Goal: Check status

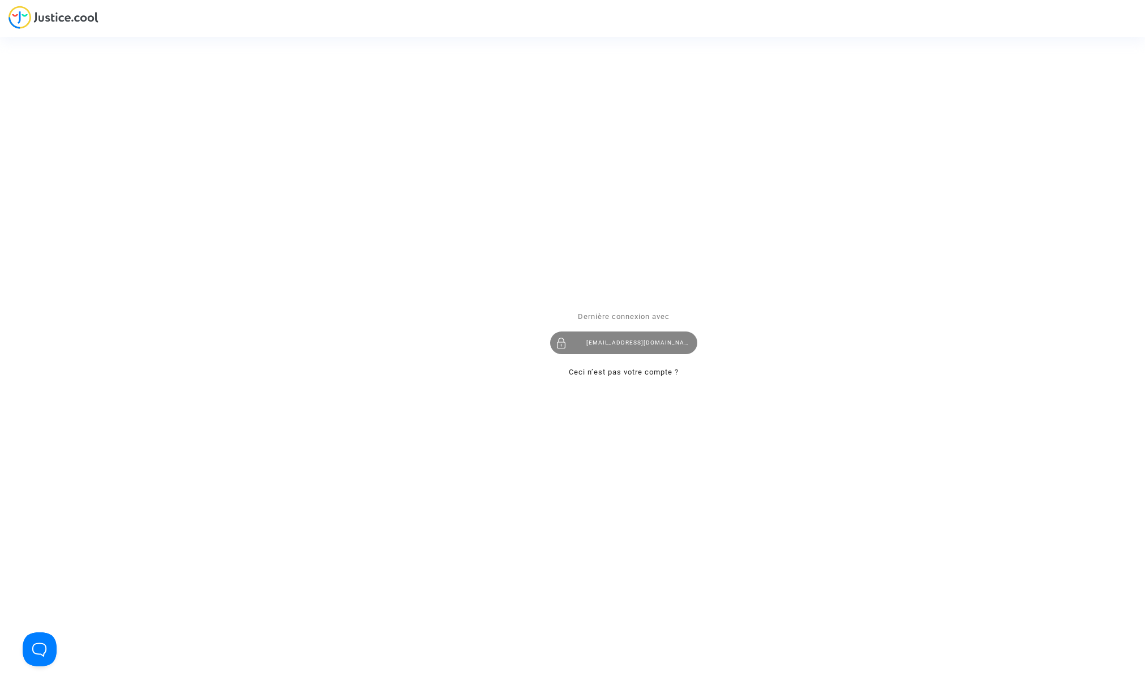
click at [626, 342] on div "[EMAIL_ADDRESS][DOMAIN_NAME]" at bounding box center [623, 343] width 147 height 23
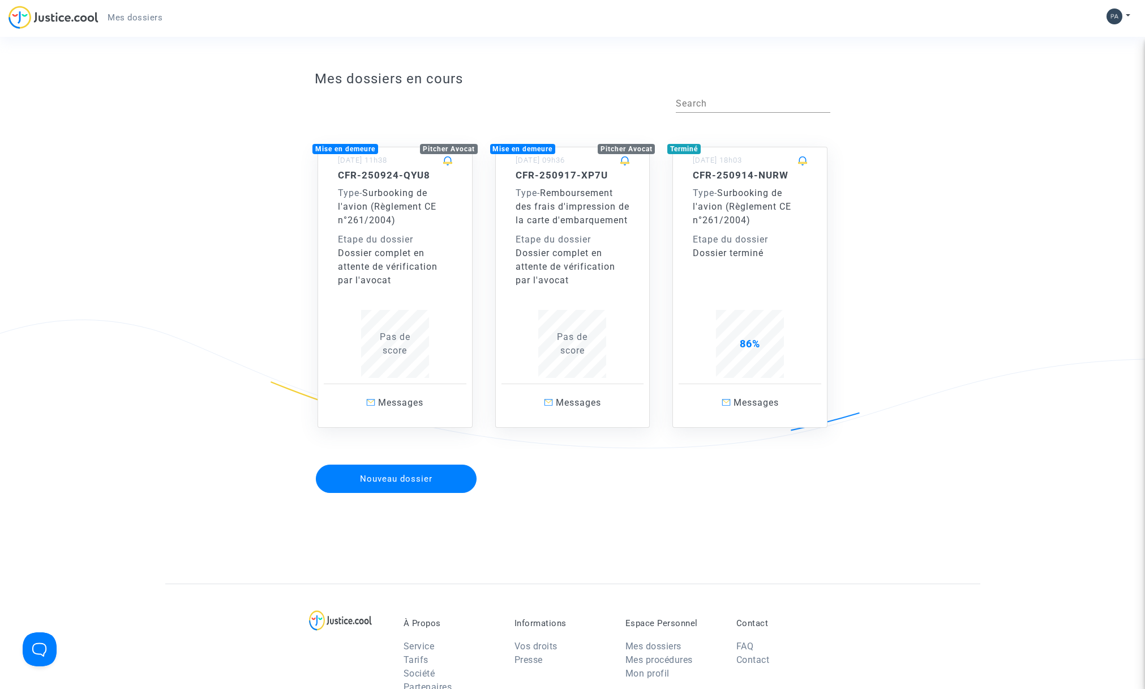
click at [751, 228] on div "CFR-250914-NURW Type - Surbooking de l'avion (Règlement CE n°261/2004) Etape du…" at bounding box center [750, 214] width 114 height 91
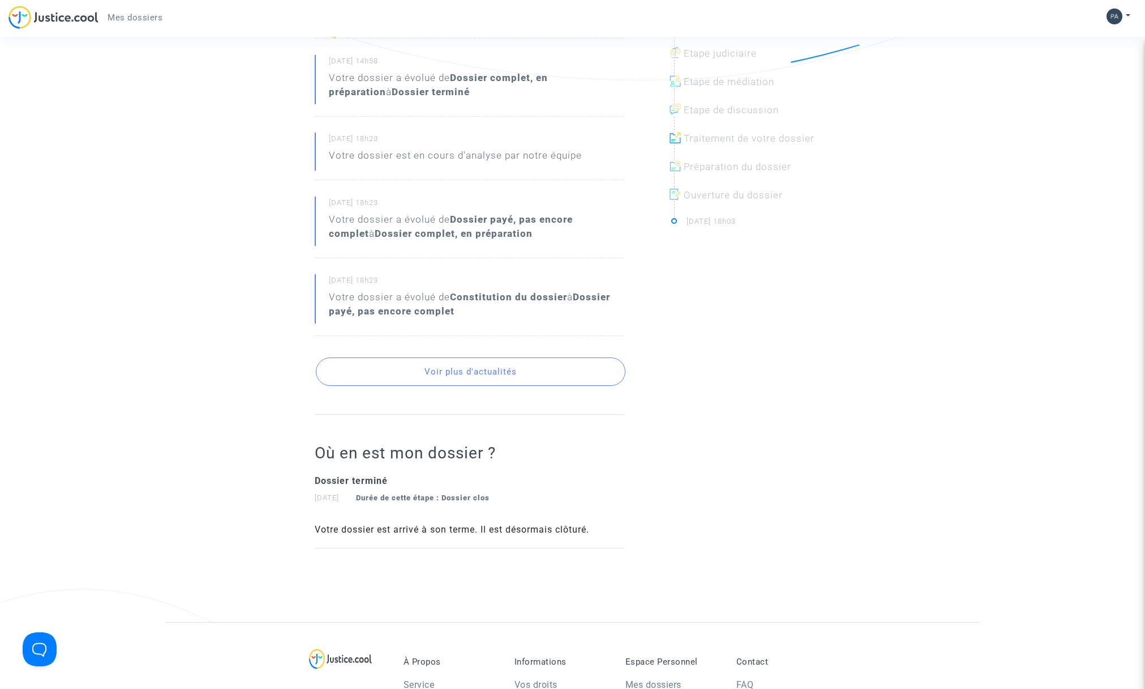
scroll to position [371, 0]
click at [465, 368] on button "Voir plus d'actualités" at bounding box center [471, 368] width 310 height 28
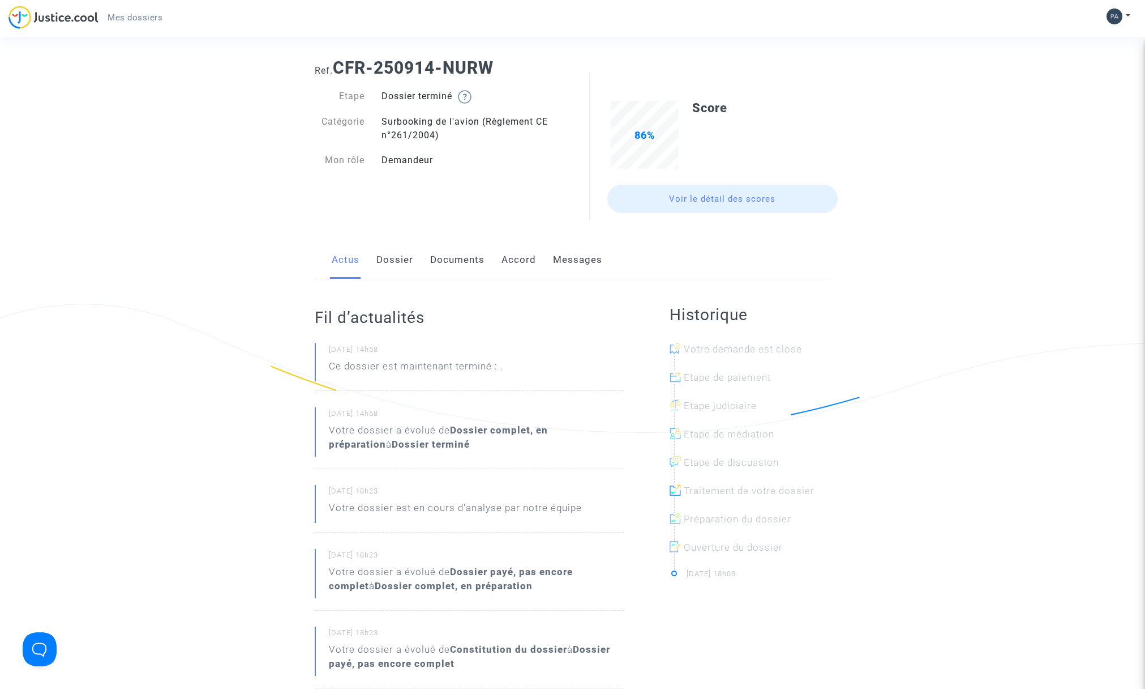
scroll to position [0, 0]
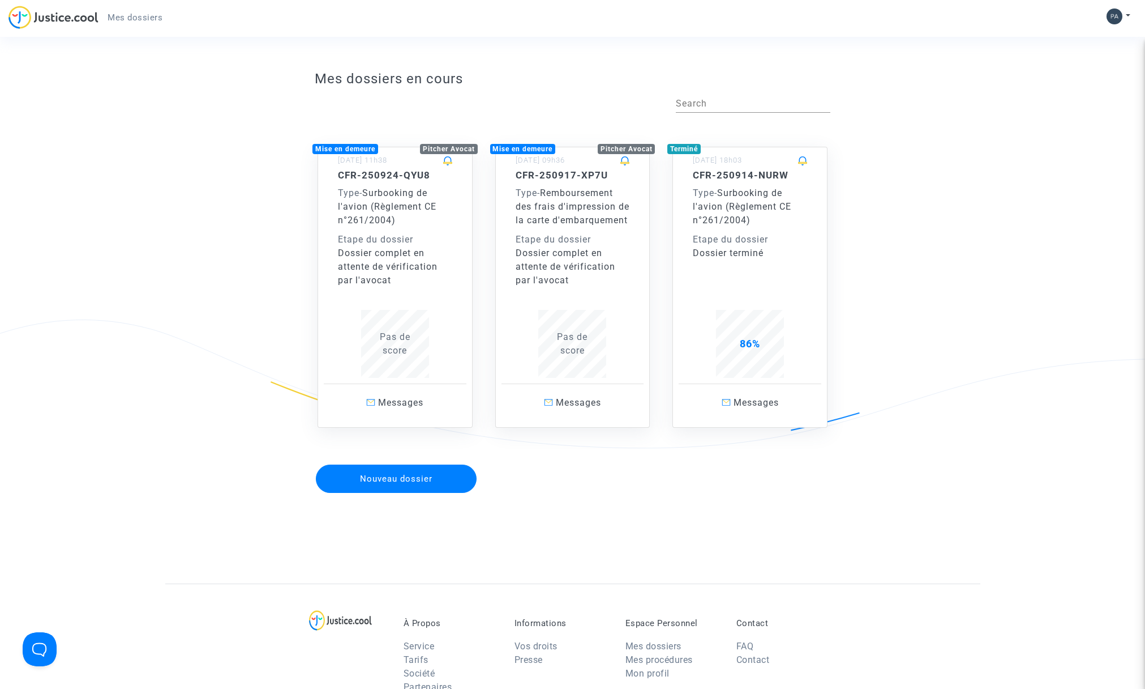
click at [370, 266] on div "Dossier complet en attente de vérification par l'avocat" at bounding box center [395, 266] width 114 height 41
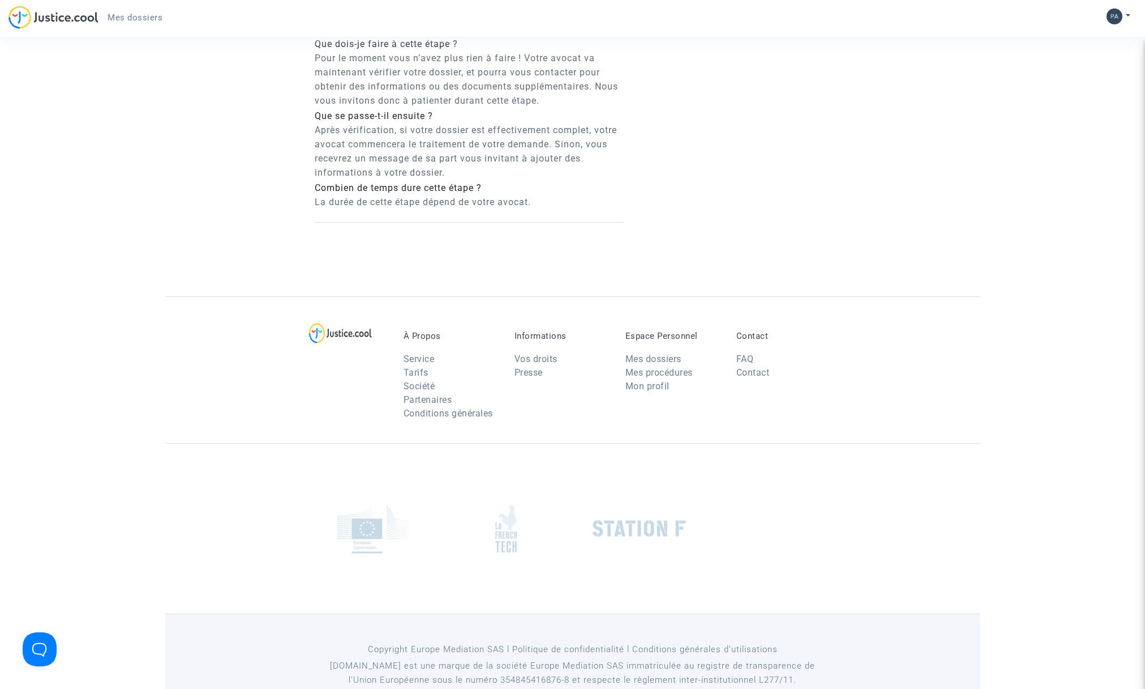
scroll to position [669, 0]
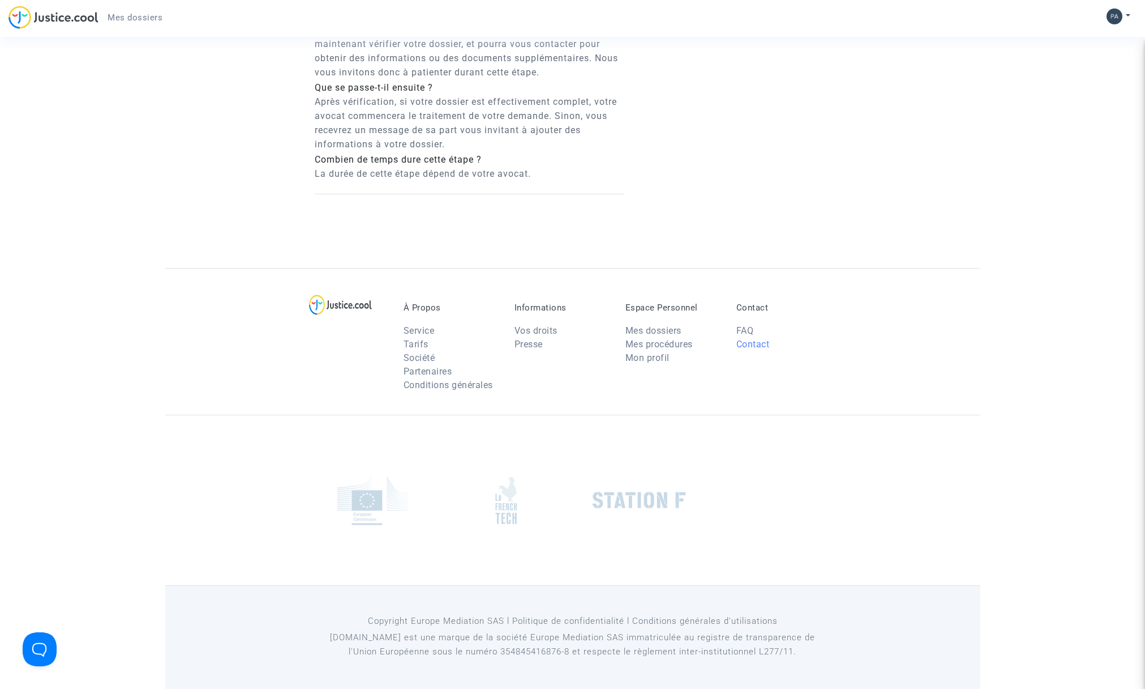
click at [752, 347] on link "Contact" at bounding box center [753, 344] width 33 height 11
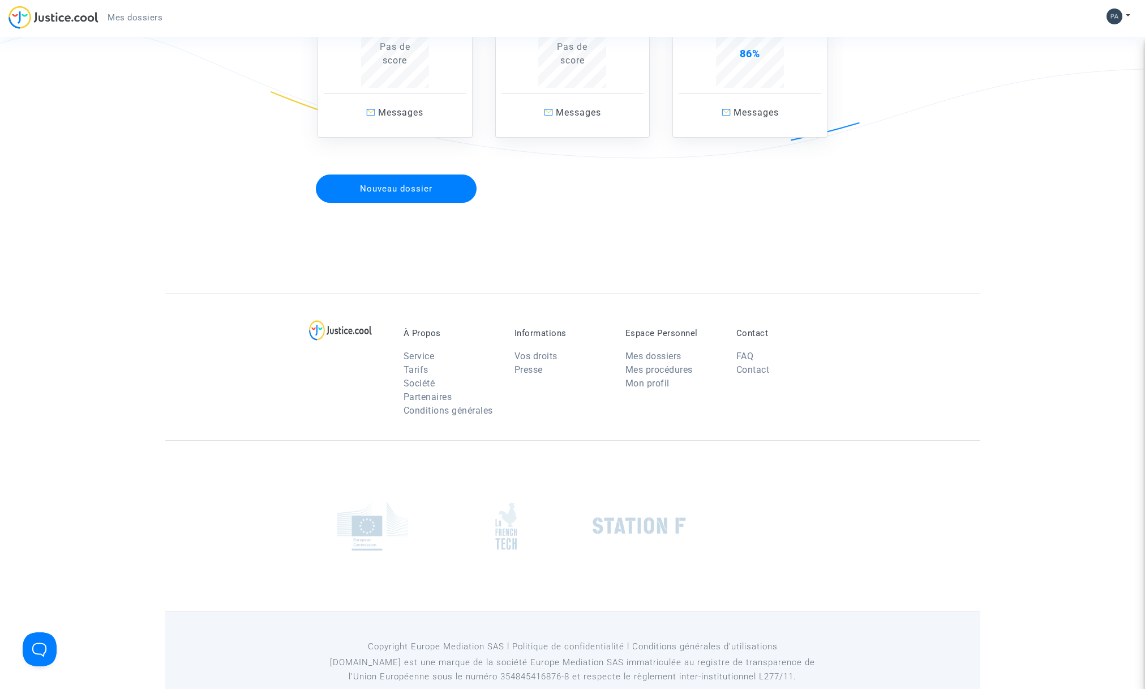
scroll to position [329, 0]
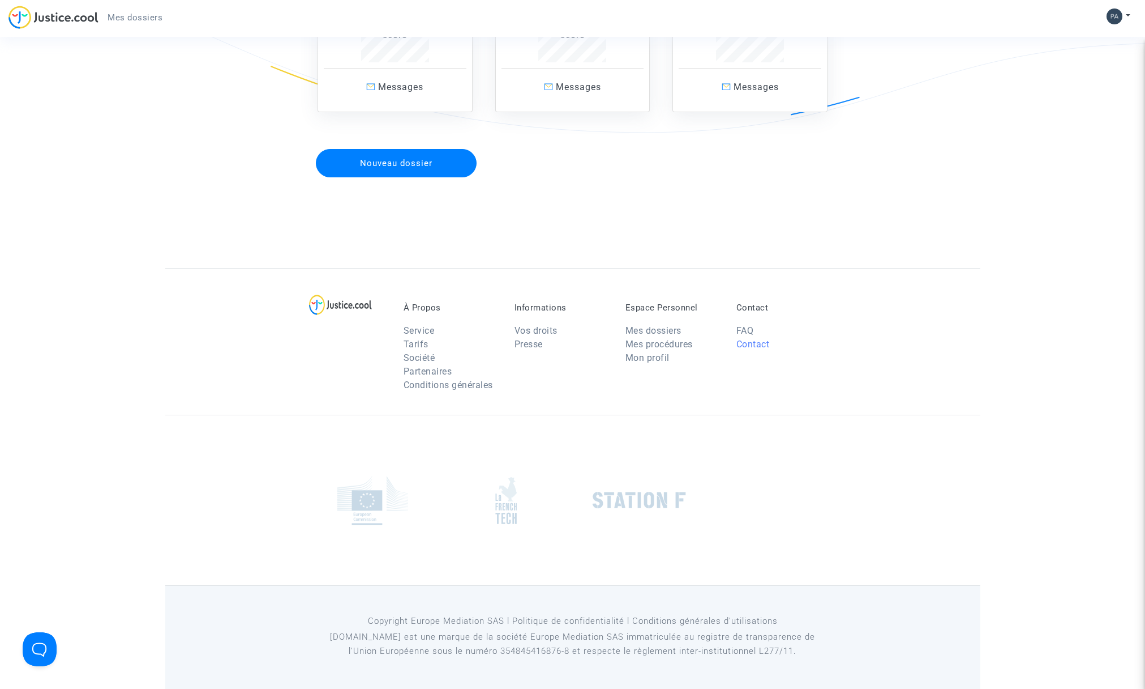
click at [758, 343] on link "Contact" at bounding box center [753, 344] width 33 height 11
